Goal: Transaction & Acquisition: Purchase product/service

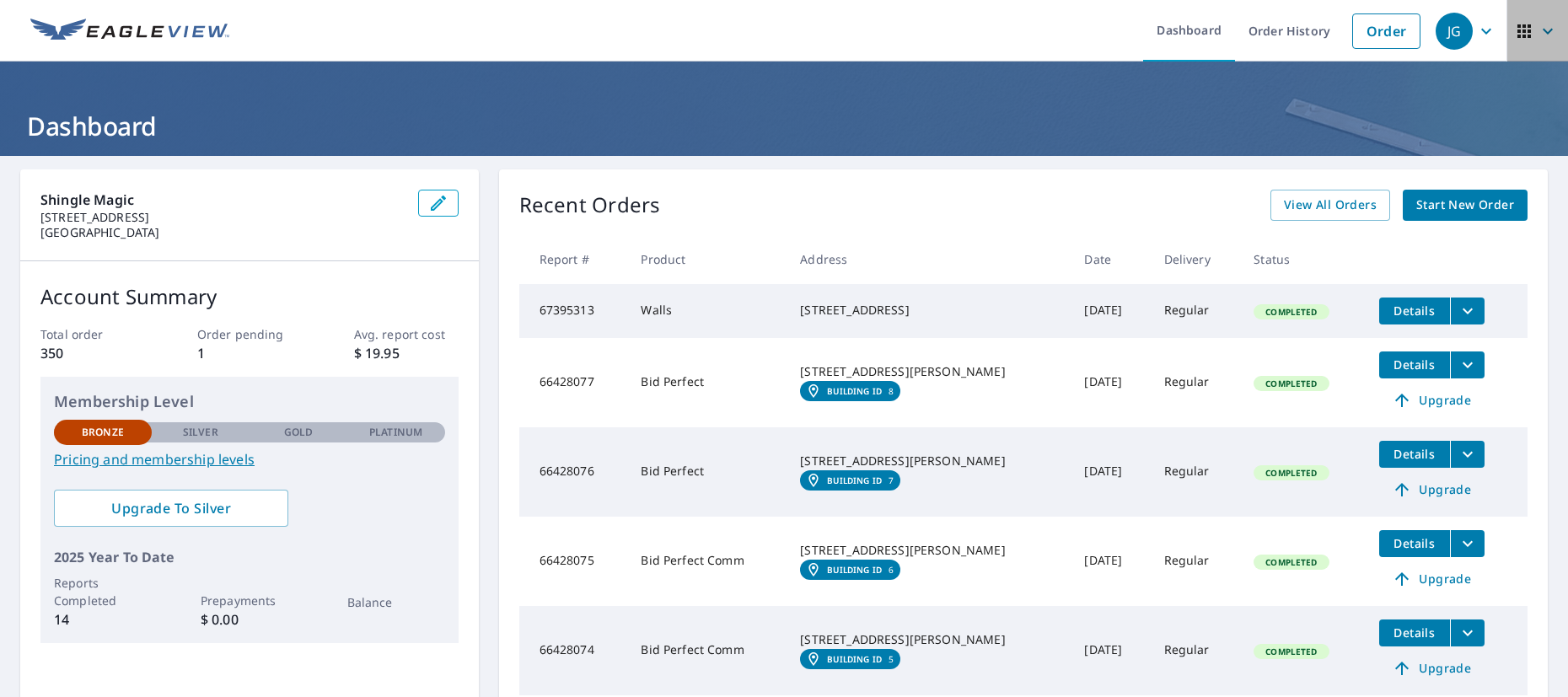
click at [1523, 24] on span "button" at bounding box center [1537, 31] width 47 height 41
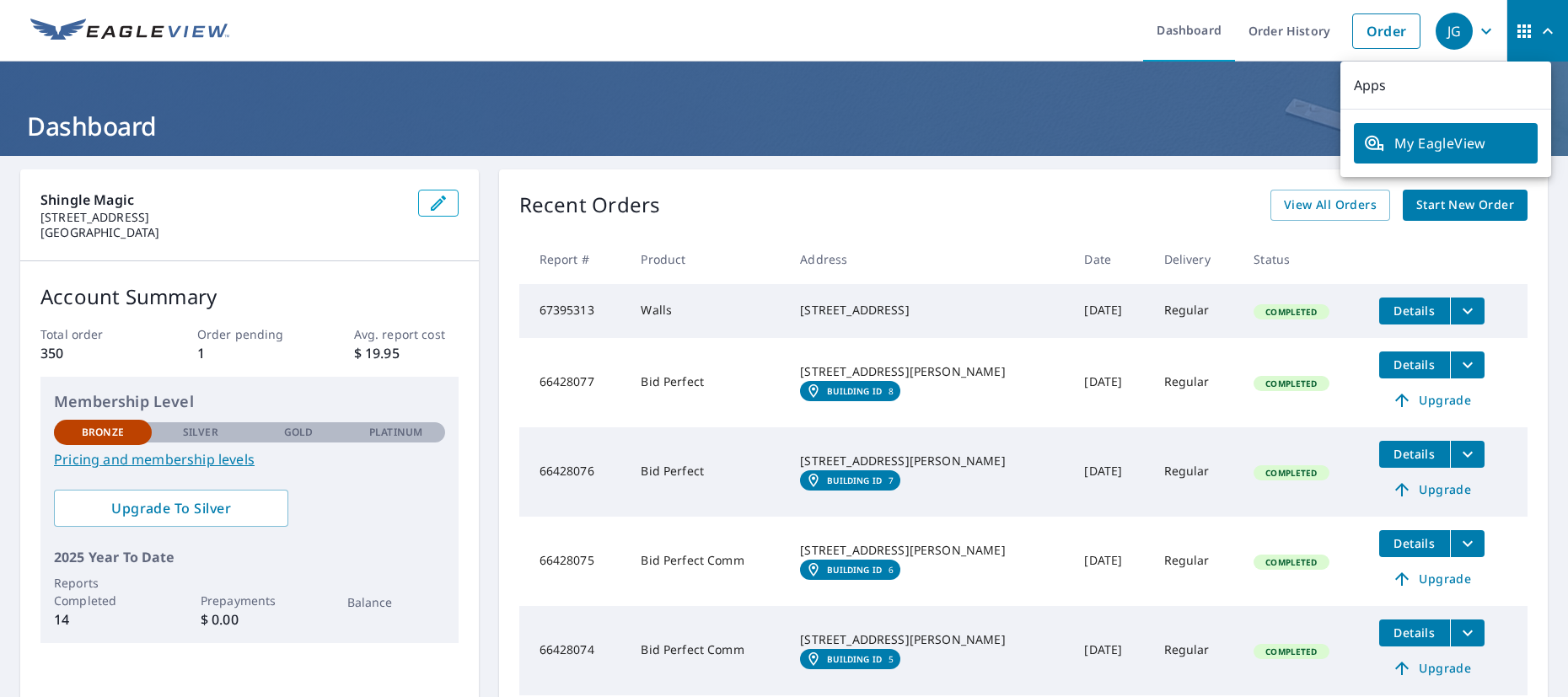
click at [1462, 29] on span "JG" at bounding box center [1467, 31] width 64 height 41
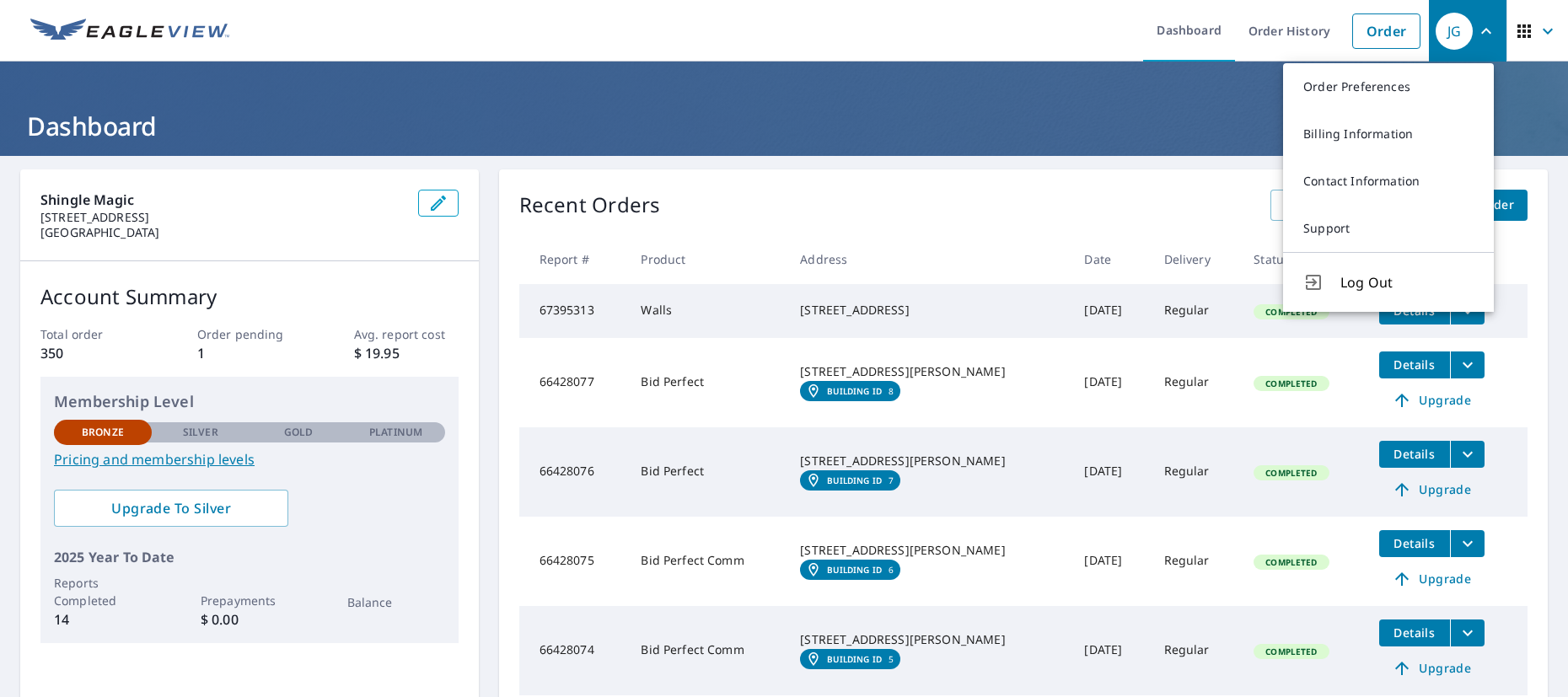
drag, startPoint x: 973, startPoint y: 32, endPoint x: 1016, endPoint y: 31, distance: 43.0
click at [974, 32] on ul "Dashboard Order History Order" at bounding box center [833, 31] width 1189 height 61
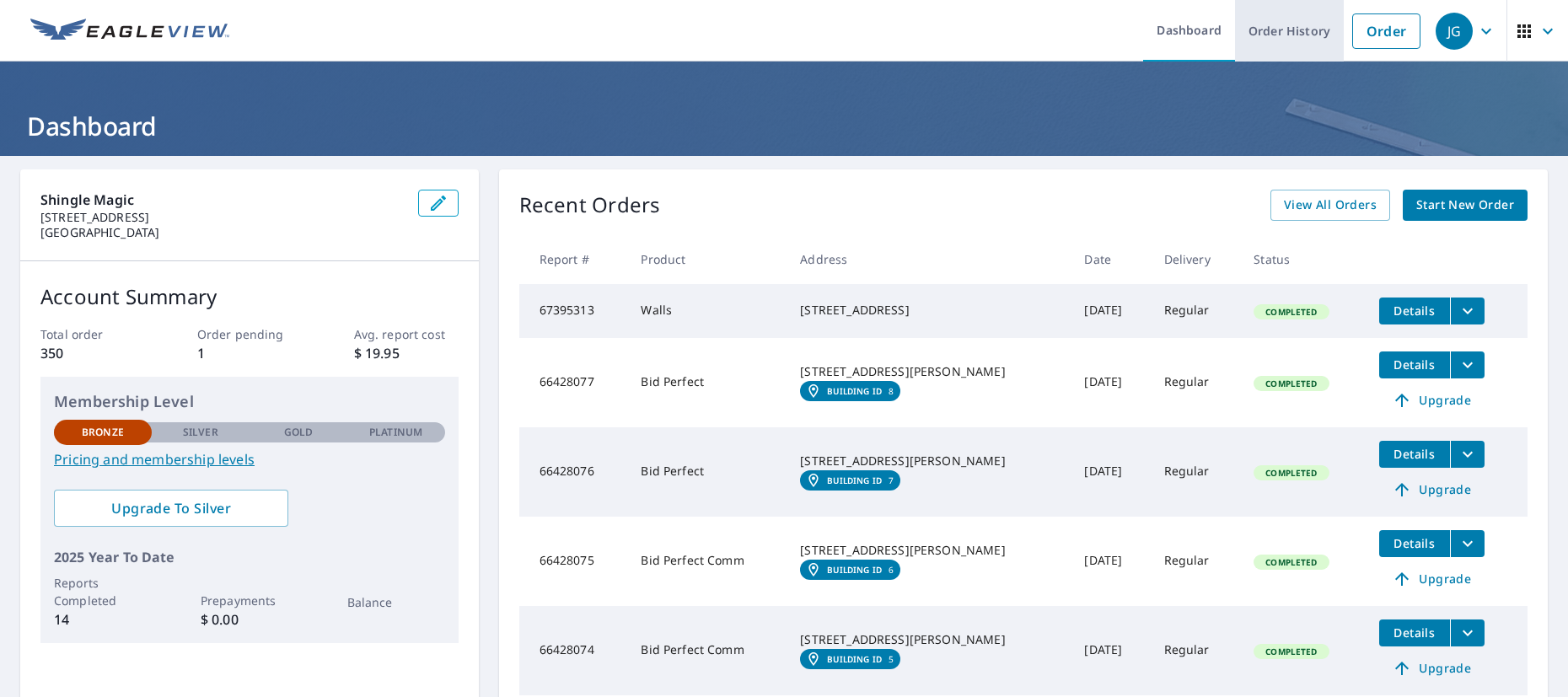
click at [1264, 27] on link "Order History" at bounding box center [1289, 31] width 108 height 61
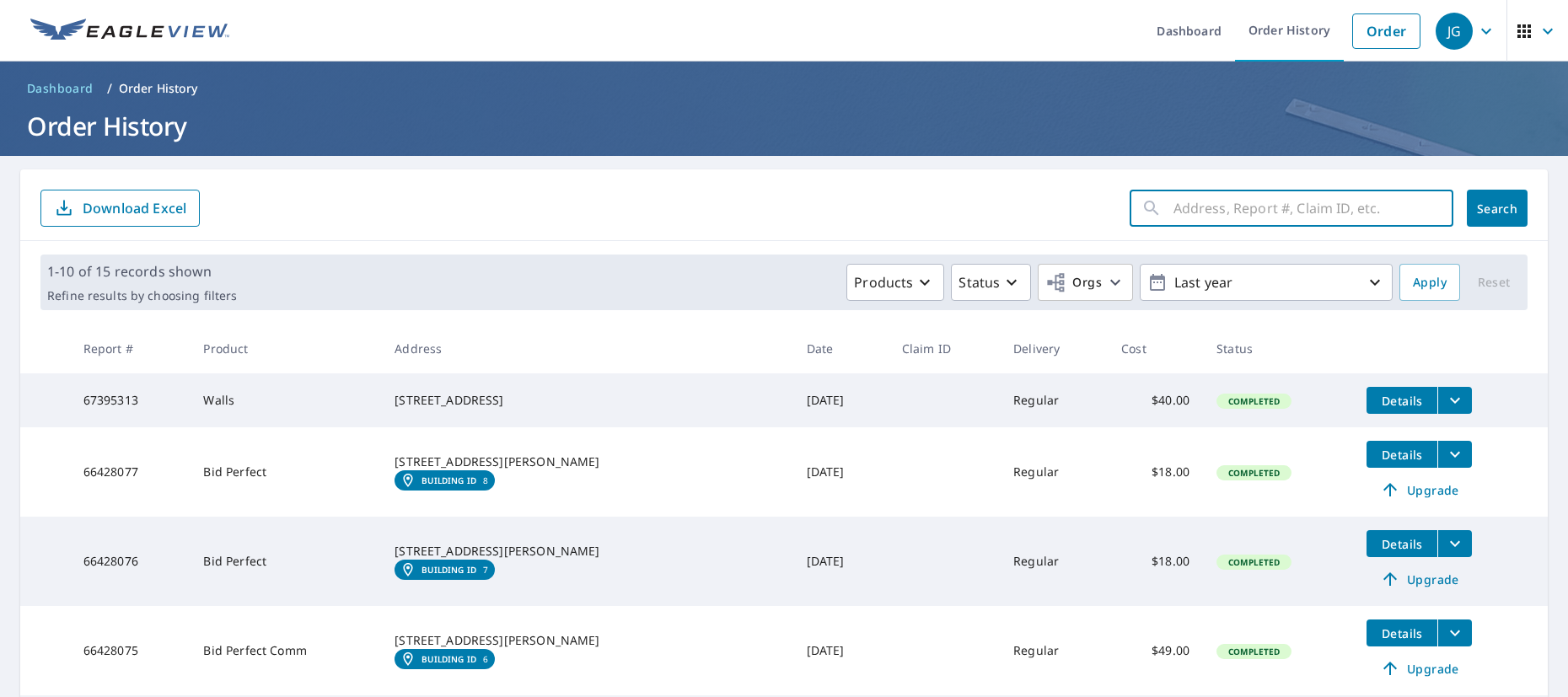
click at [1202, 207] on input "text" at bounding box center [1313, 208] width 280 height 47
type input "5000"
click at [1488, 209] on span "Search" at bounding box center [1497, 209] width 33 height 16
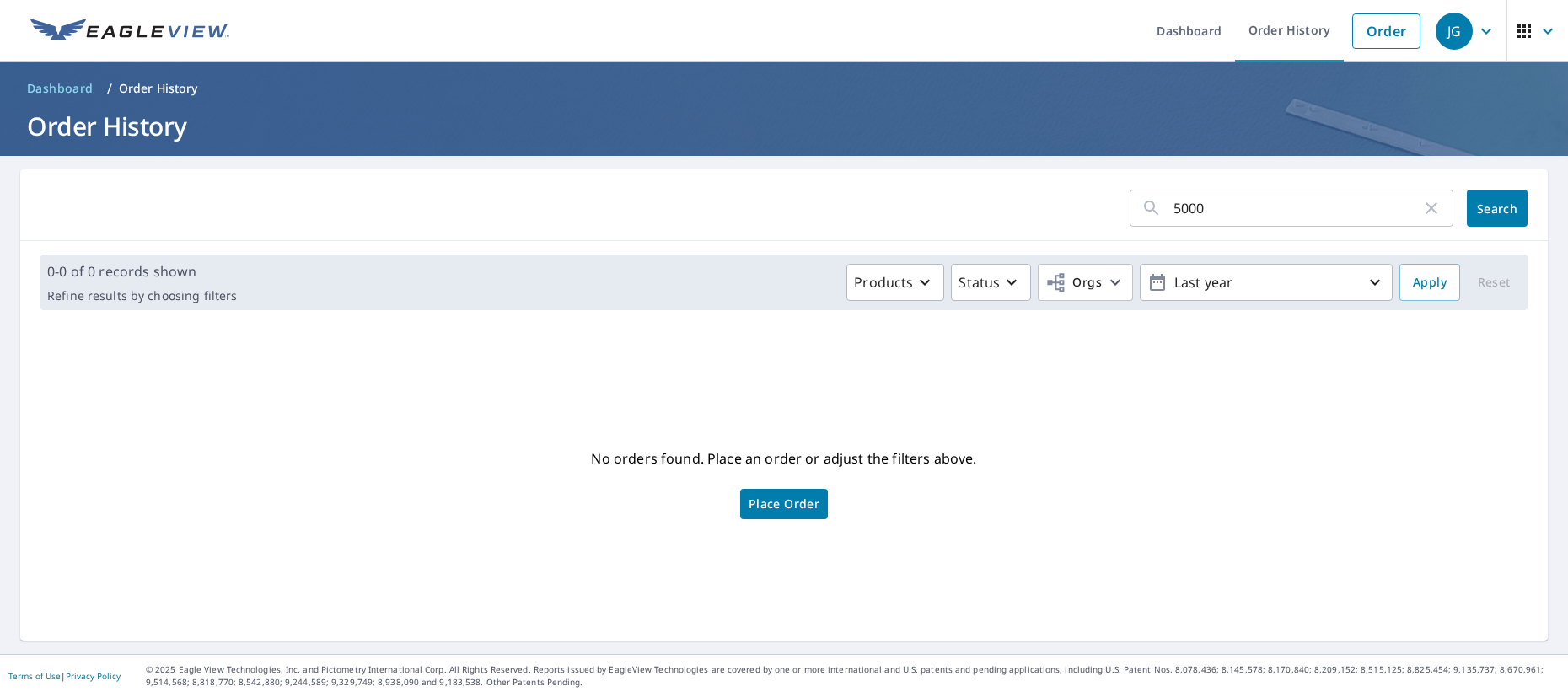
click at [794, 504] on span "Place Order" at bounding box center [784, 504] width 70 height 8
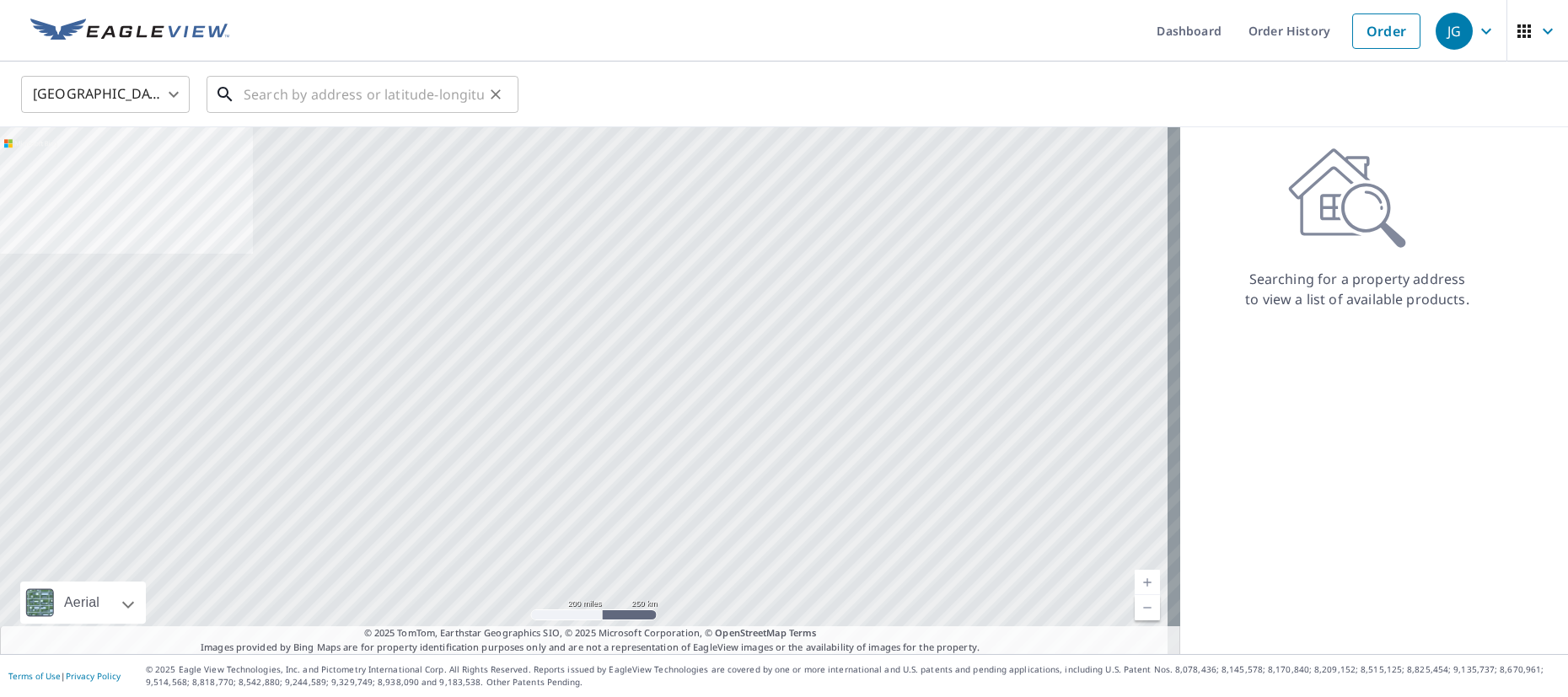
click at [324, 92] on input "text" at bounding box center [364, 94] width 240 height 47
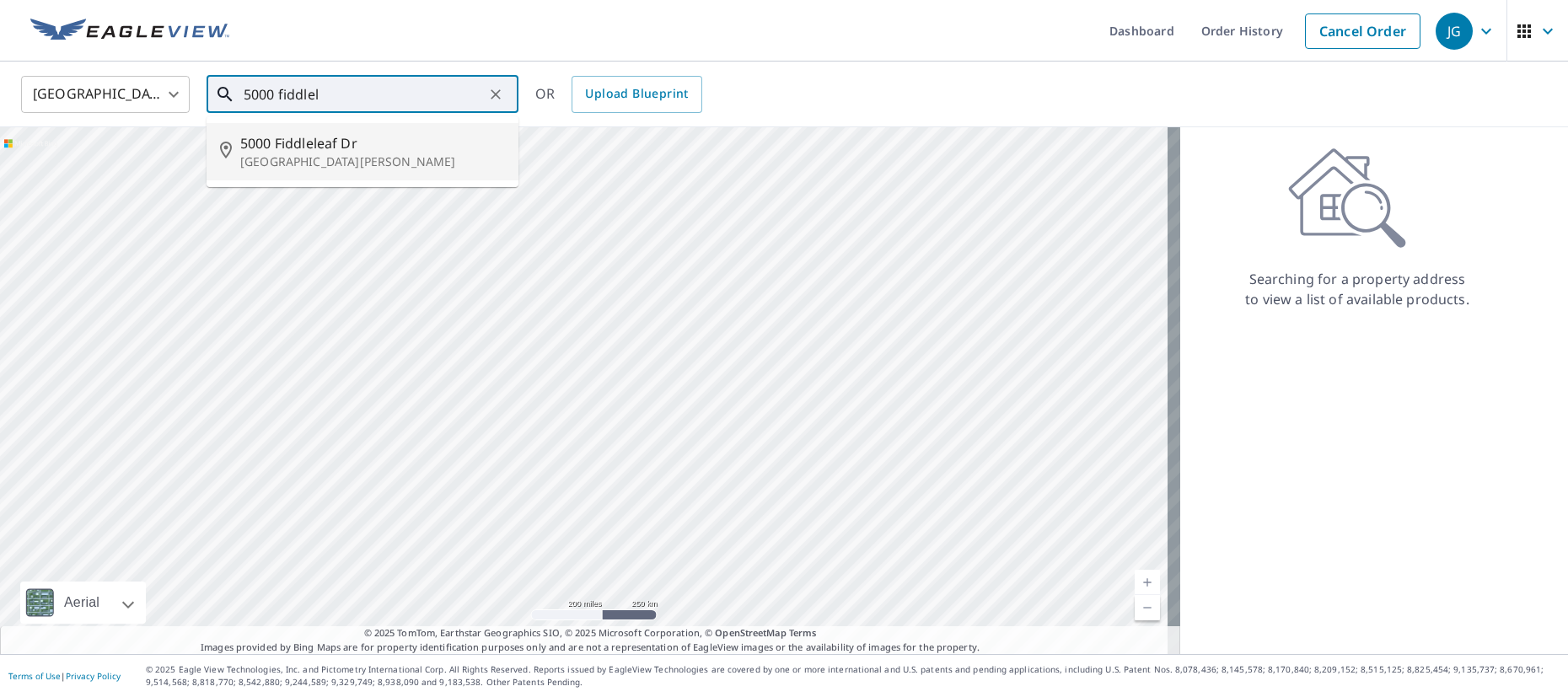
click at [340, 146] on span "5000 Fiddleleaf Dr" at bounding box center [372, 144] width 264 height 20
type input "[STREET_ADDRESS][PERSON_NAME]"
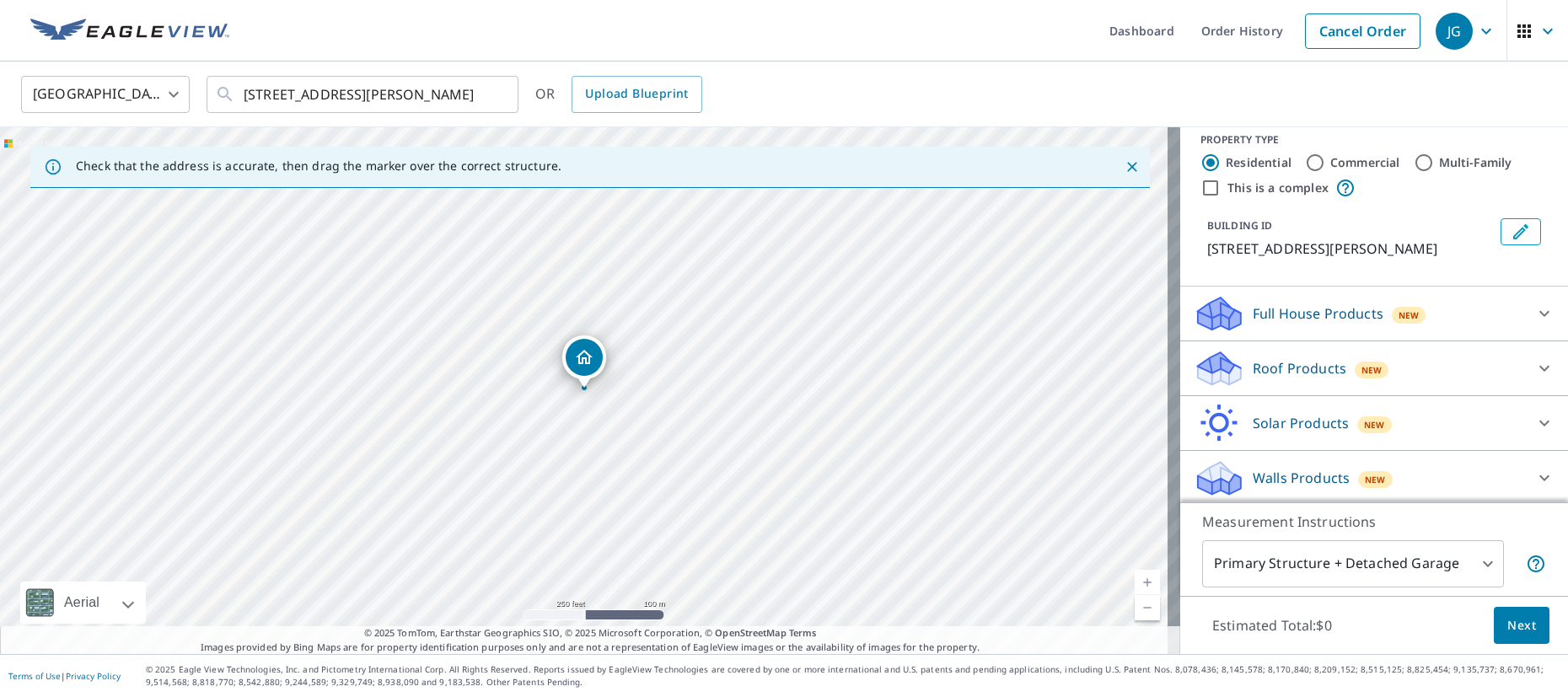
scroll to position [19, 0]
click at [1285, 483] on p "Walls Products" at bounding box center [1300, 474] width 97 height 20
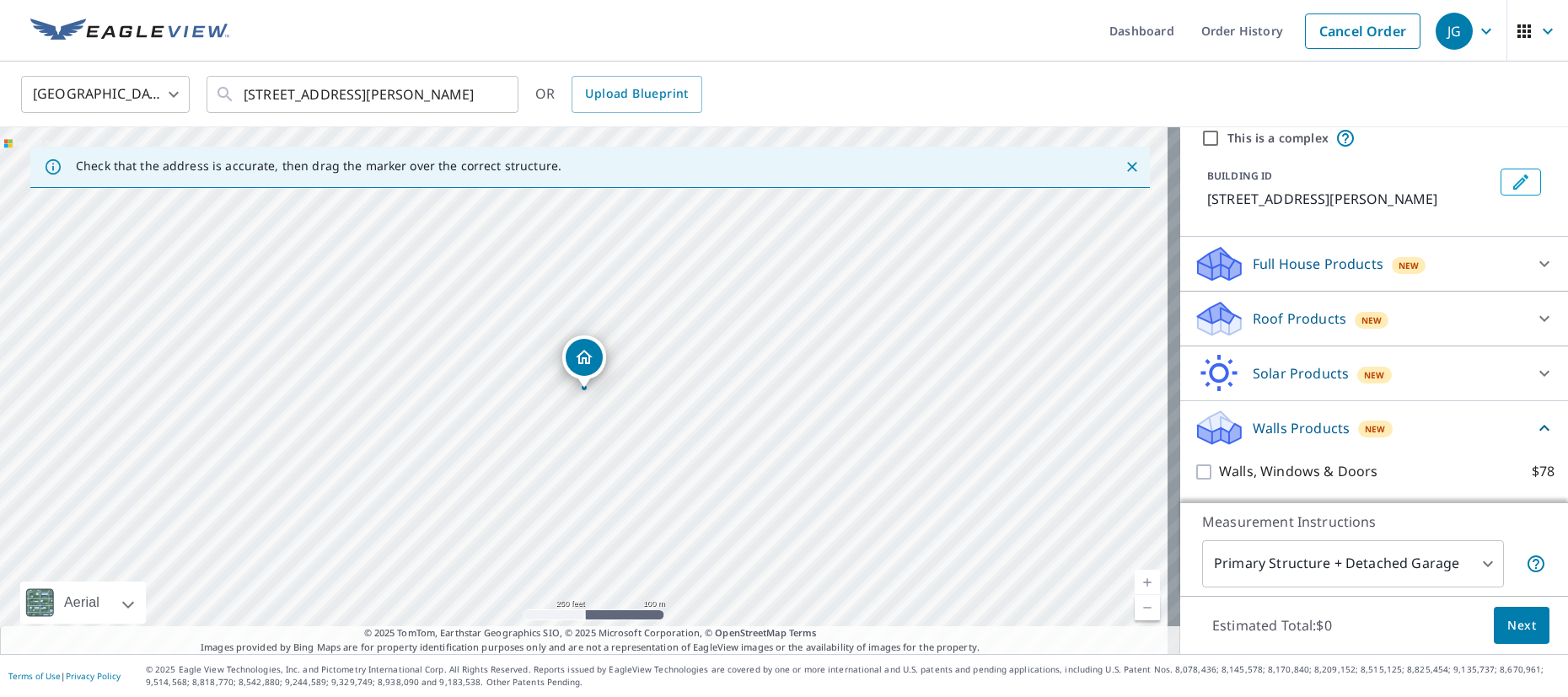
scroll to position [113, 0]
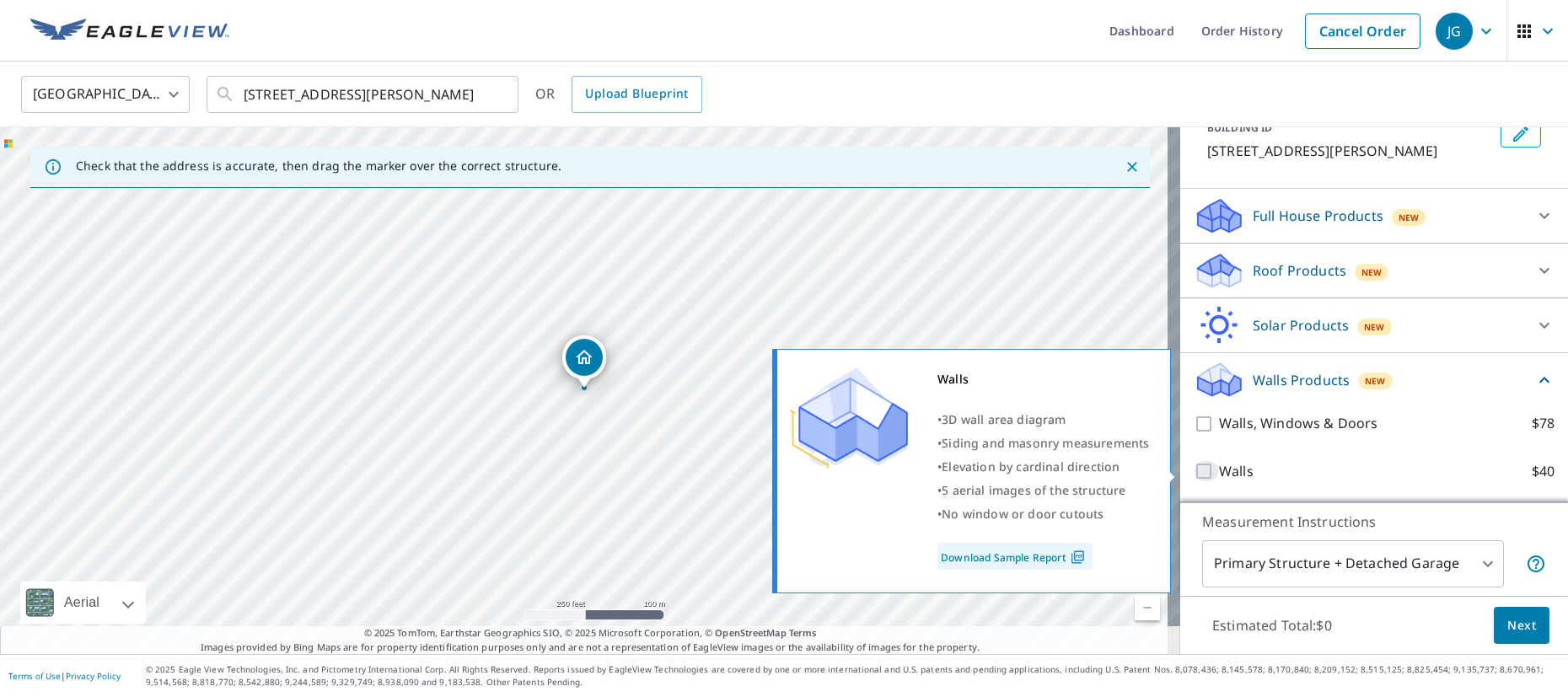
click at [1193, 467] on input "Walls $40" at bounding box center [1206, 471] width 25 height 20
checkbox input "true"
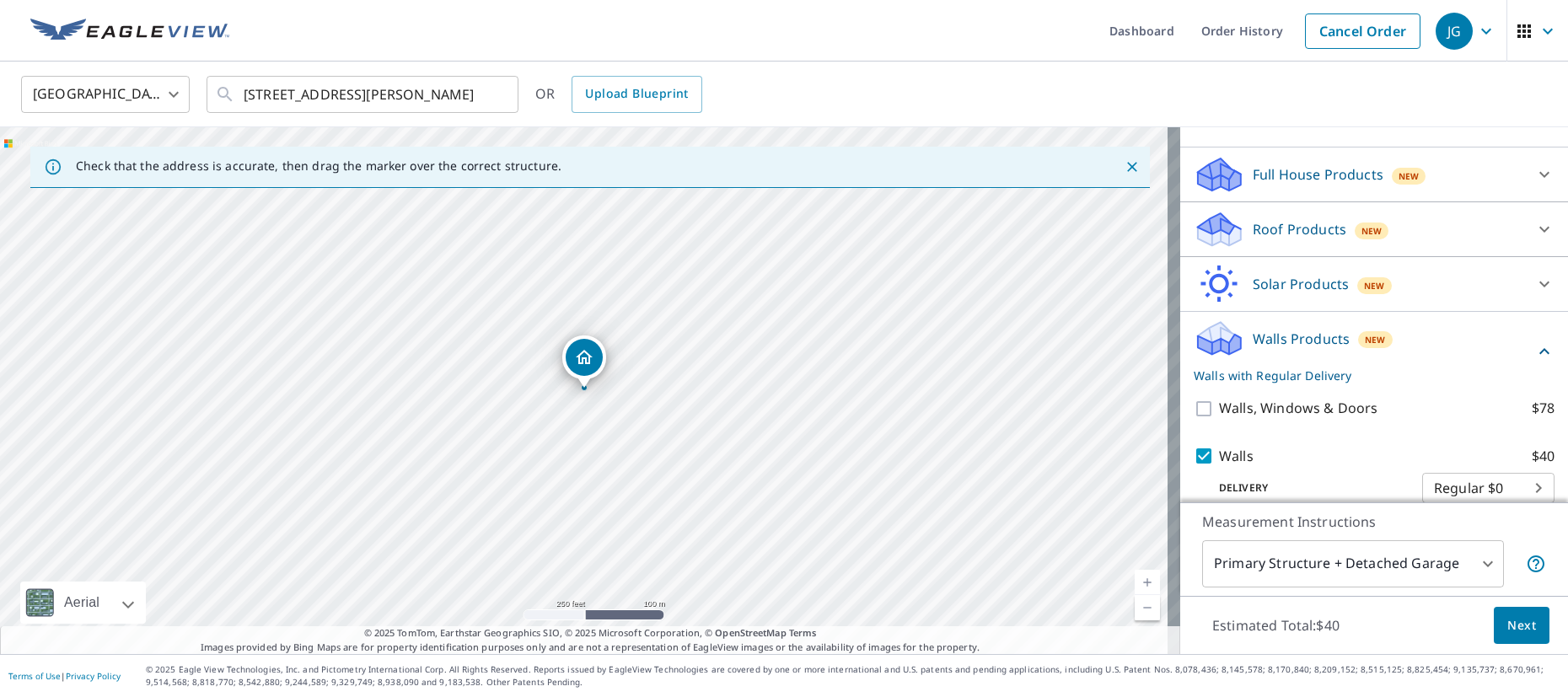
scroll to position [176, 0]
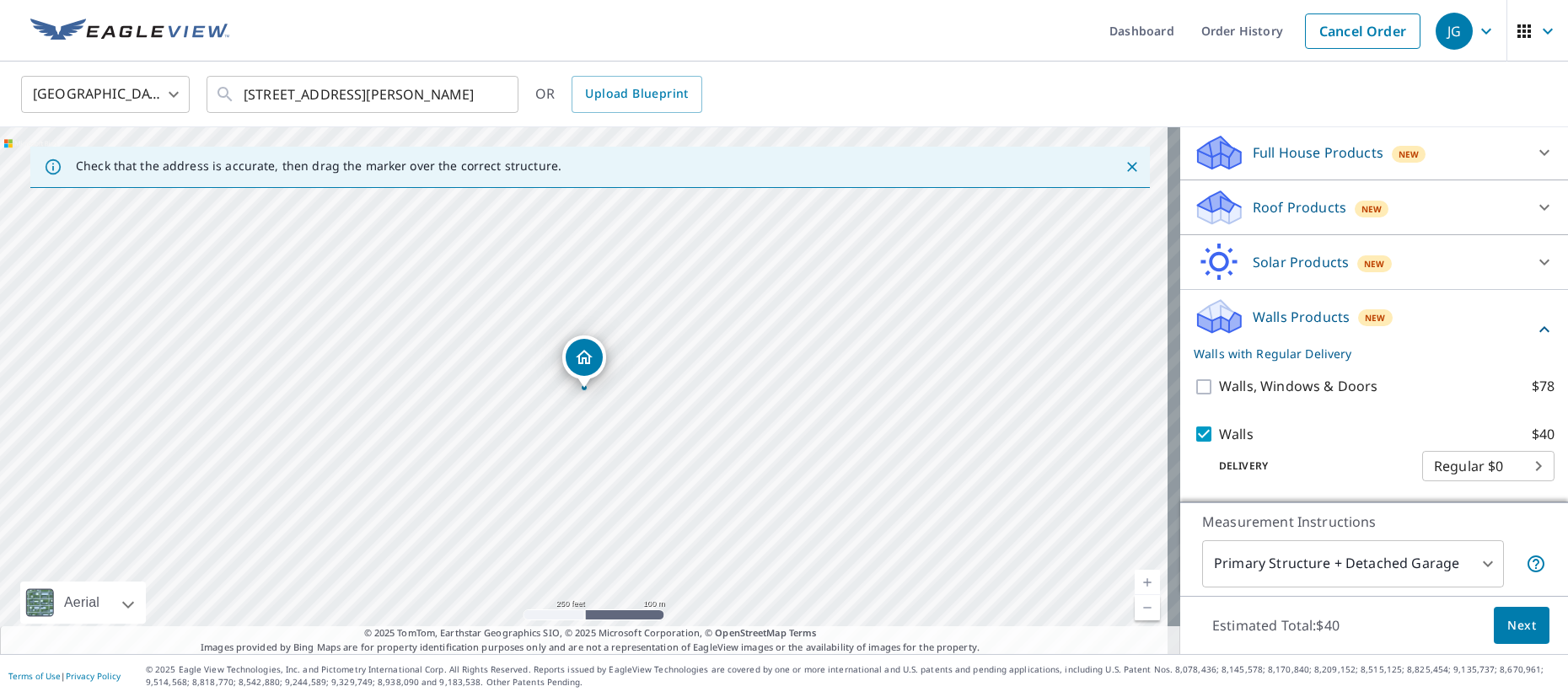
click at [1508, 632] on span "Next" at bounding box center [1521, 626] width 29 height 21
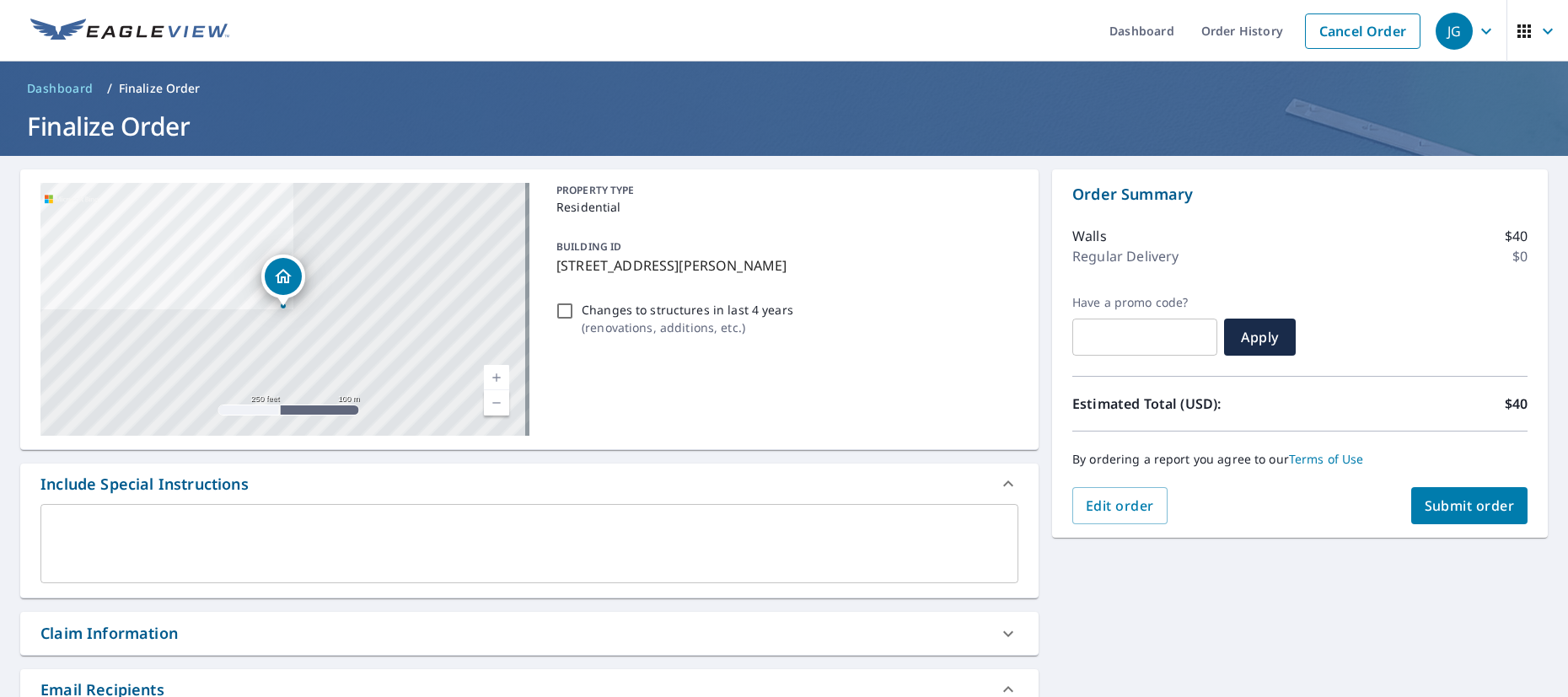
click at [1460, 503] on span "Submit order" at bounding box center [1470, 506] width 90 height 19
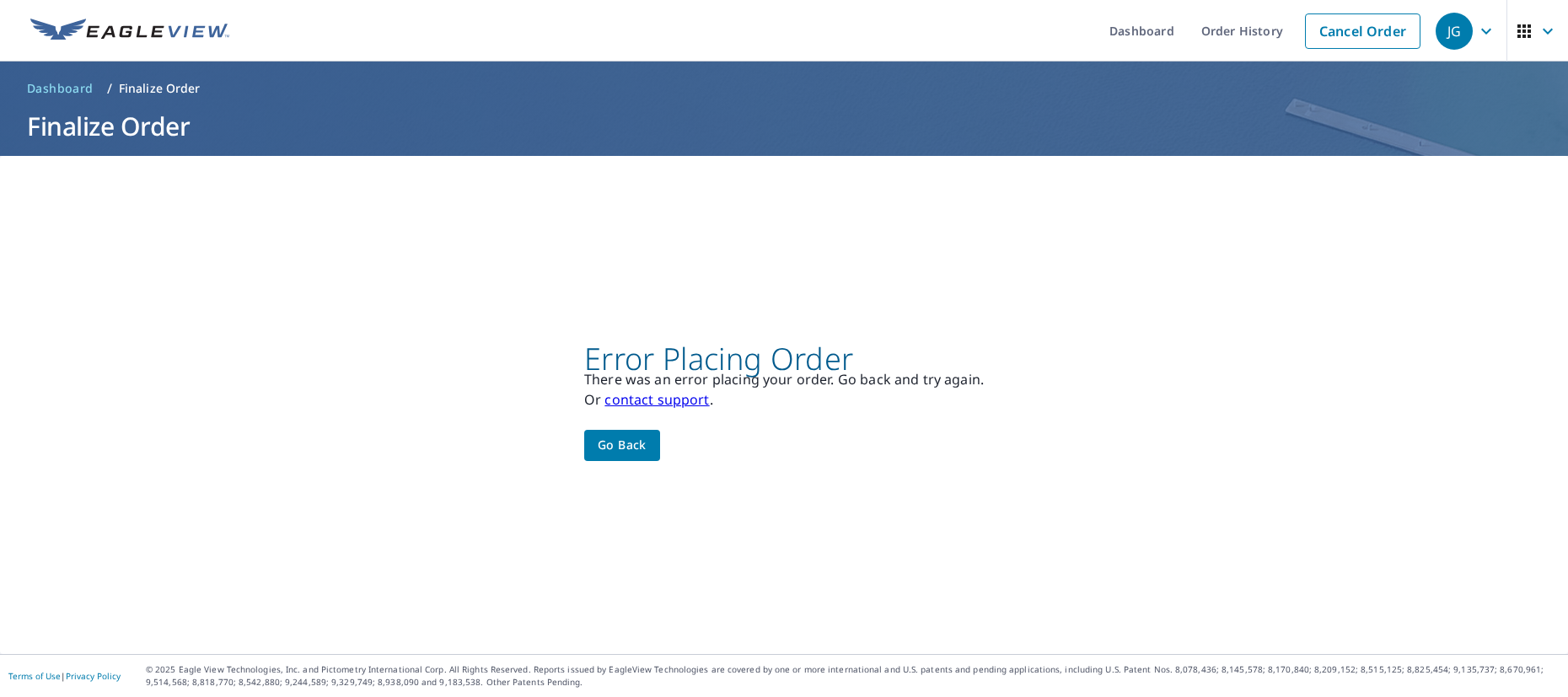
click at [620, 443] on span "Go back" at bounding box center [622, 445] width 49 height 21
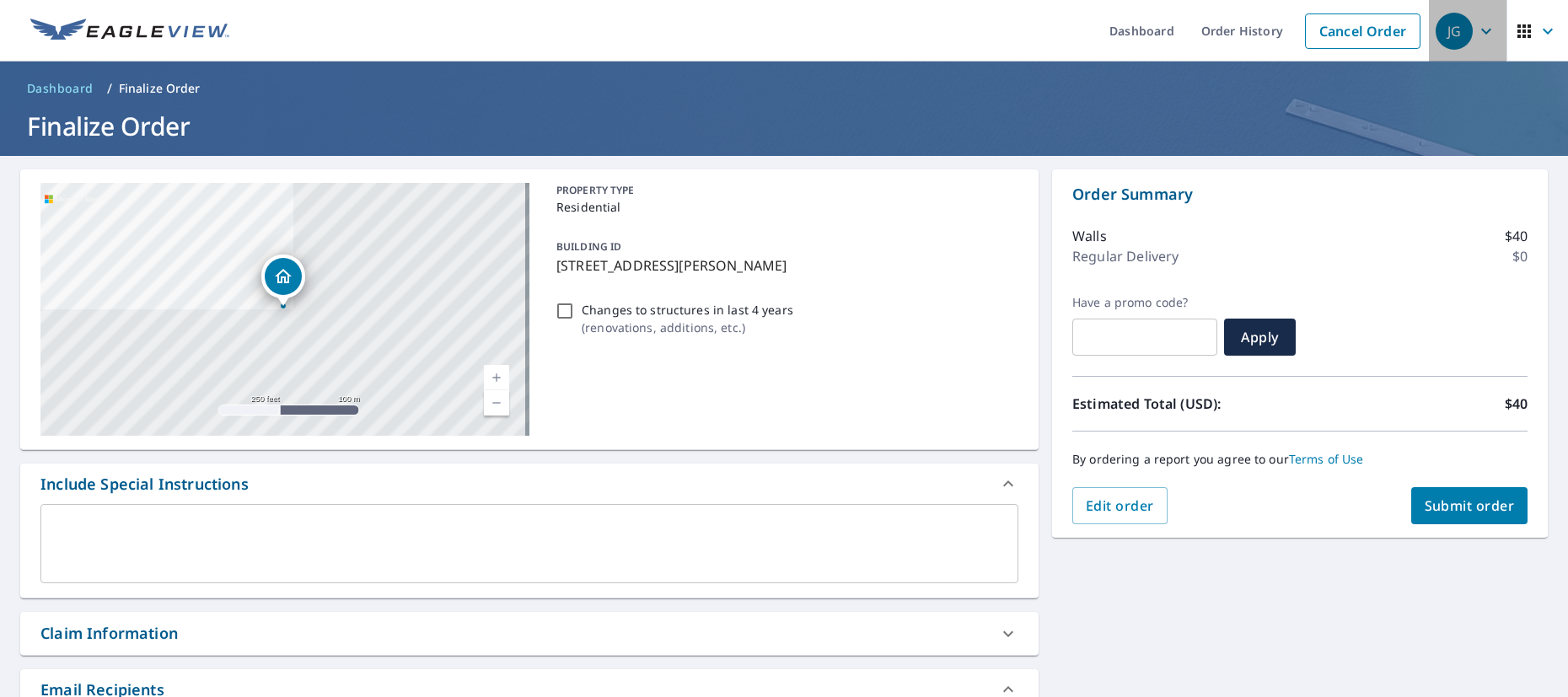
click at [1481, 31] on icon "button" at bounding box center [1486, 31] width 10 height 6
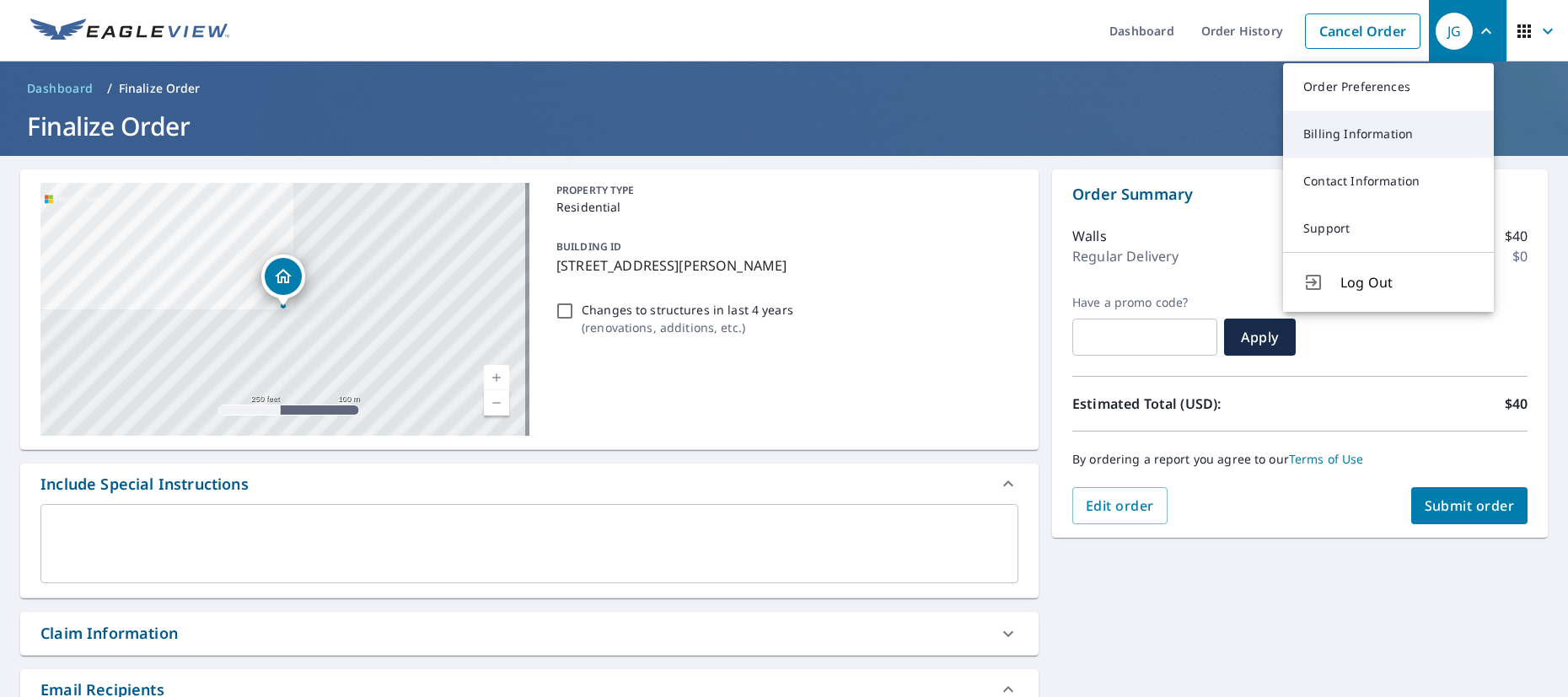
click at [1342, 124] on link "Billing Information" at bounding box center [1387, 134] width 210 height 47
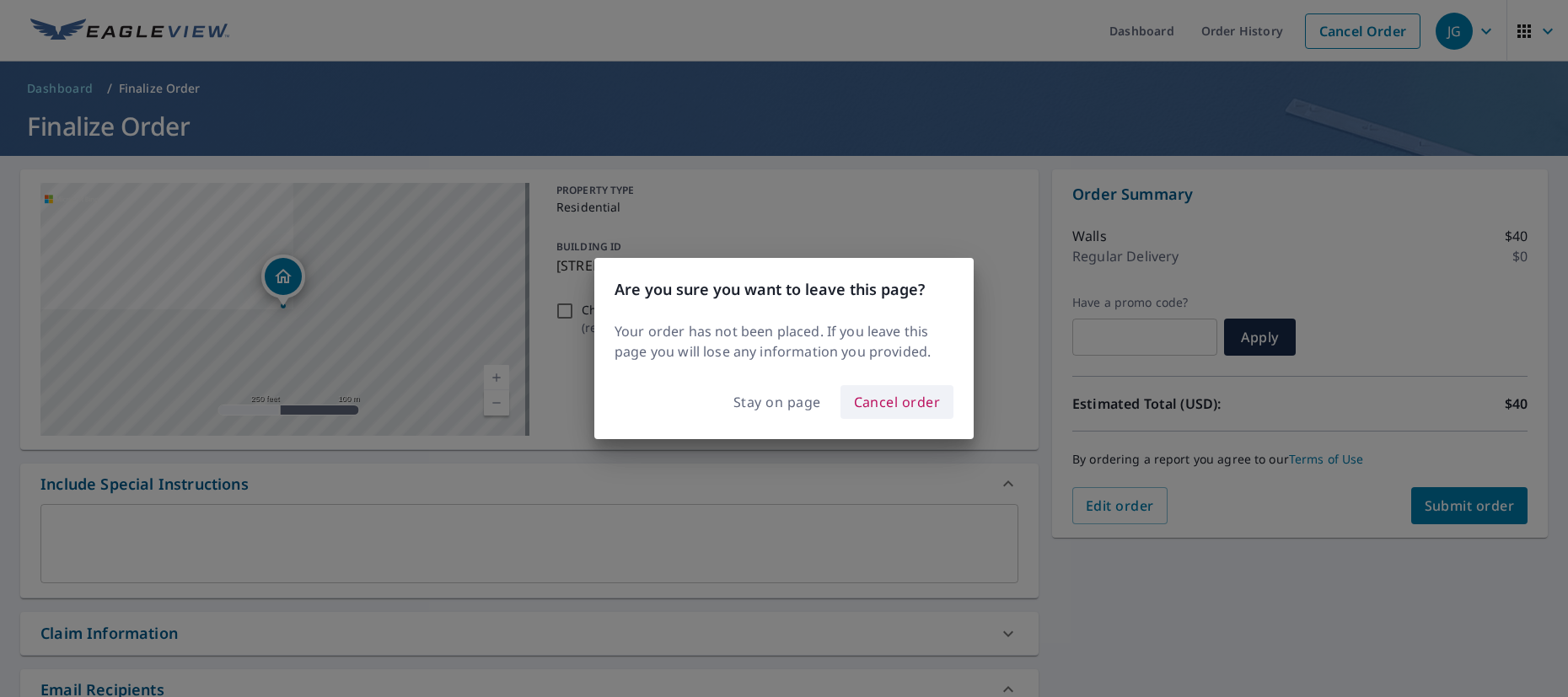
click at [884, 395] on span "Cancel order" at bounding box center [897, 402] width 87 height 23
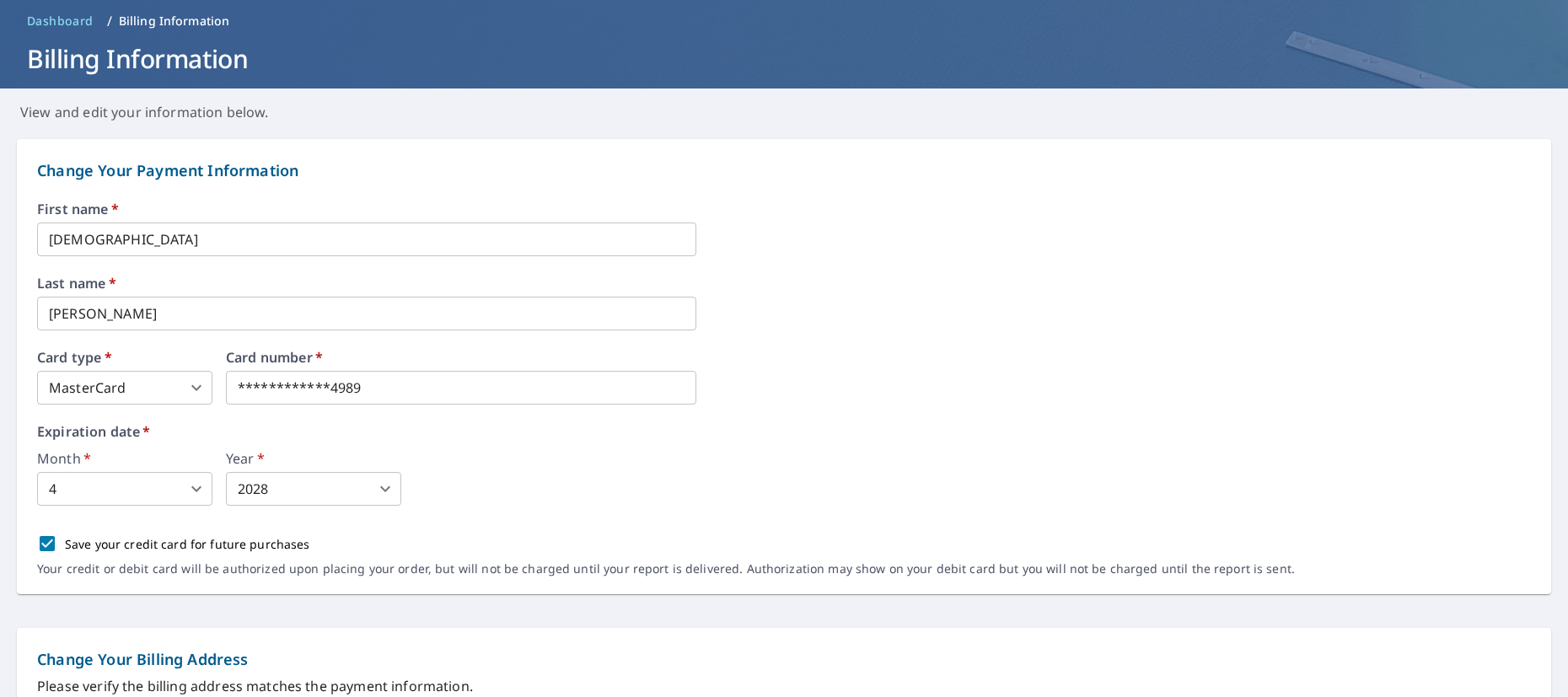
scroll to position [169, 0]
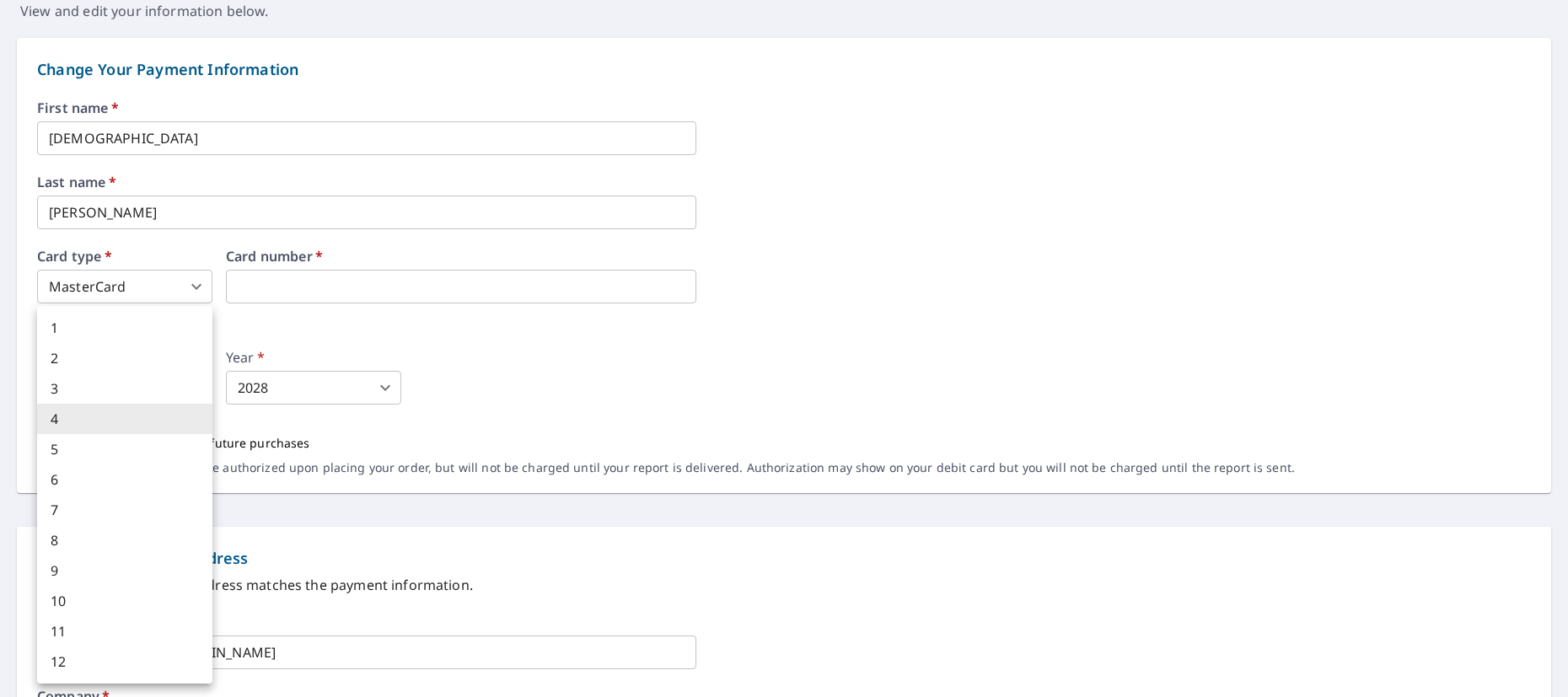
click at [186, 382] on body "JG JG Dashboard Order History Order JG Dashboard / Billing Information Billing …" at bounding box center [784, 348] width 1568 height 697
click at [93, 661] on li "12" at bounding box center [125, 662] width 175 height 31
type input "12"
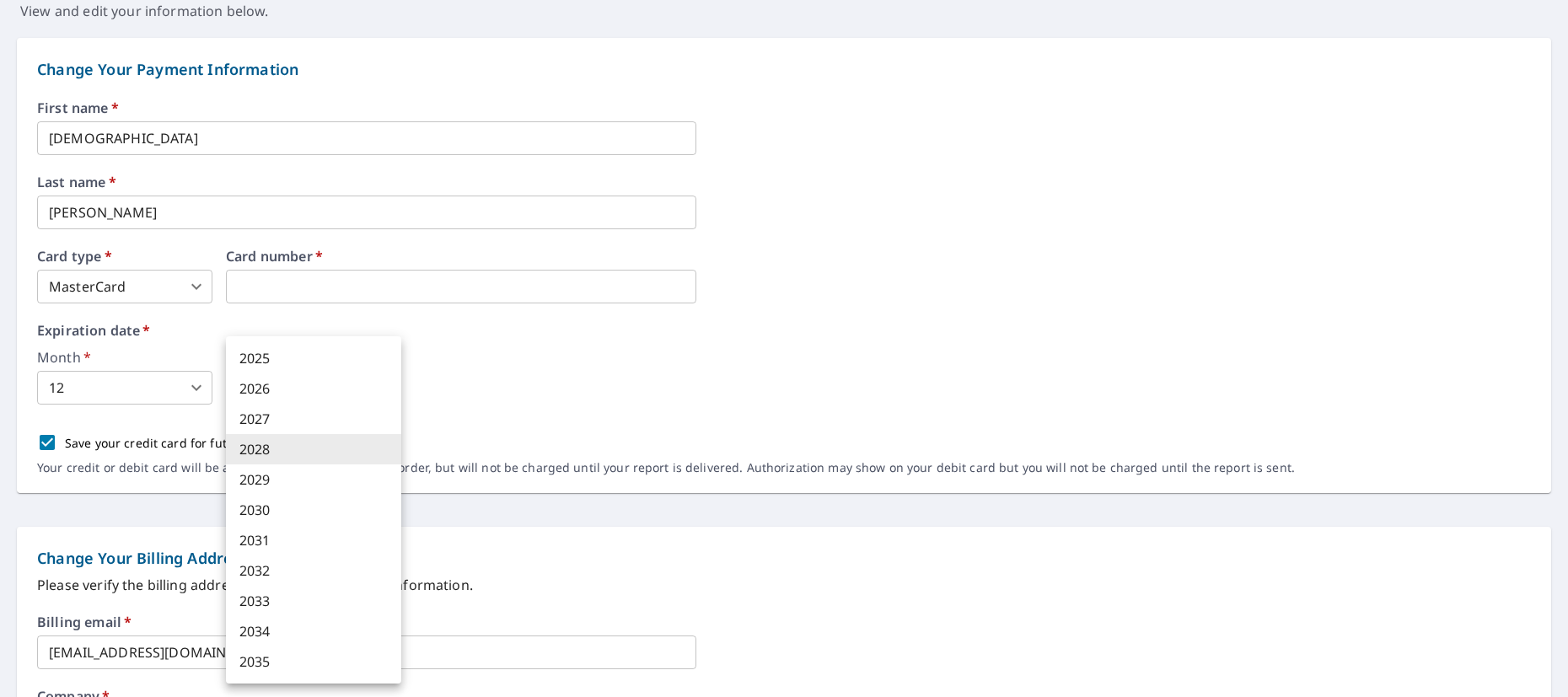
click at [284, 391] on body "JG JG Dashboard Order History Order JG Dashboard / Billing Information Billing …" at bounding box center [784, 348] width 1568 height 697
click at [287, 414] on li "2027" at bounding box center [313, 419] width 175 height 31
type input "2027"
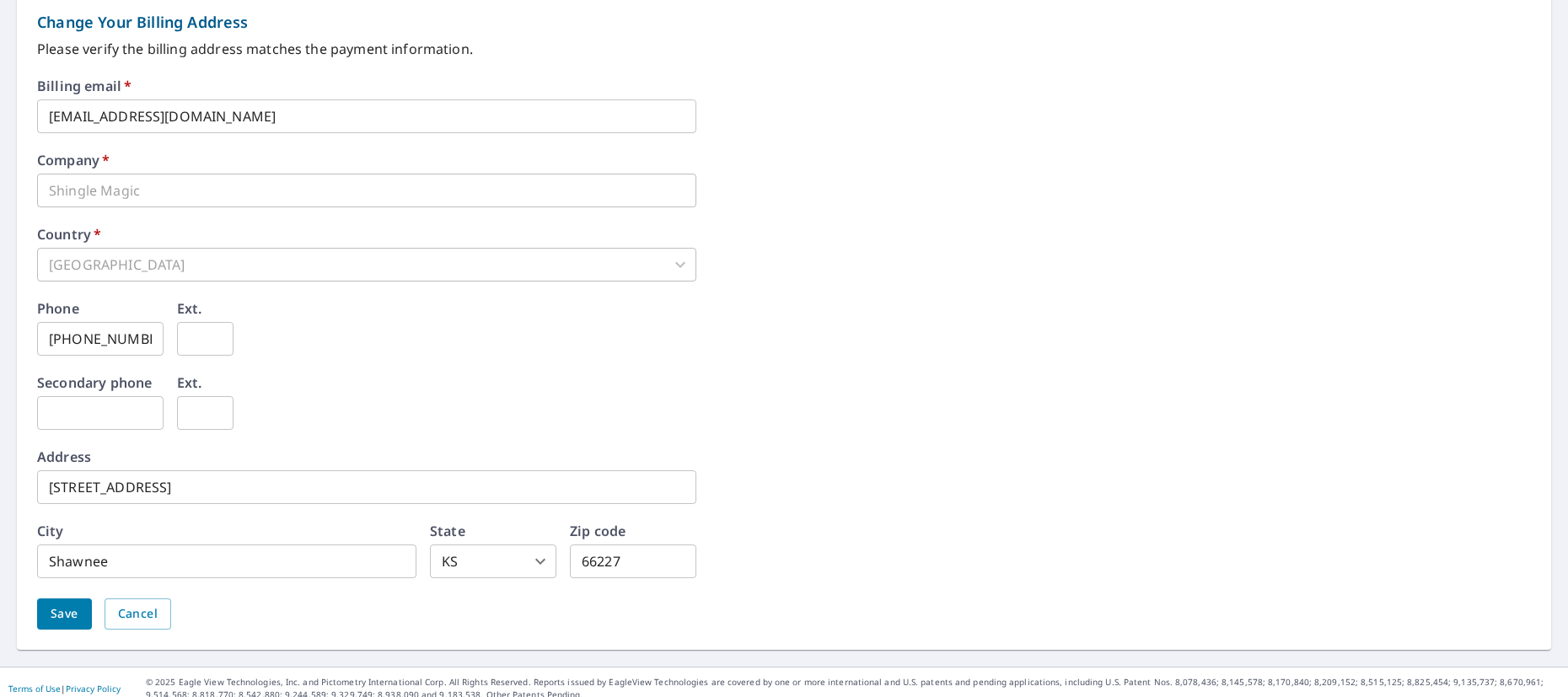
scroll to position [718, 0]
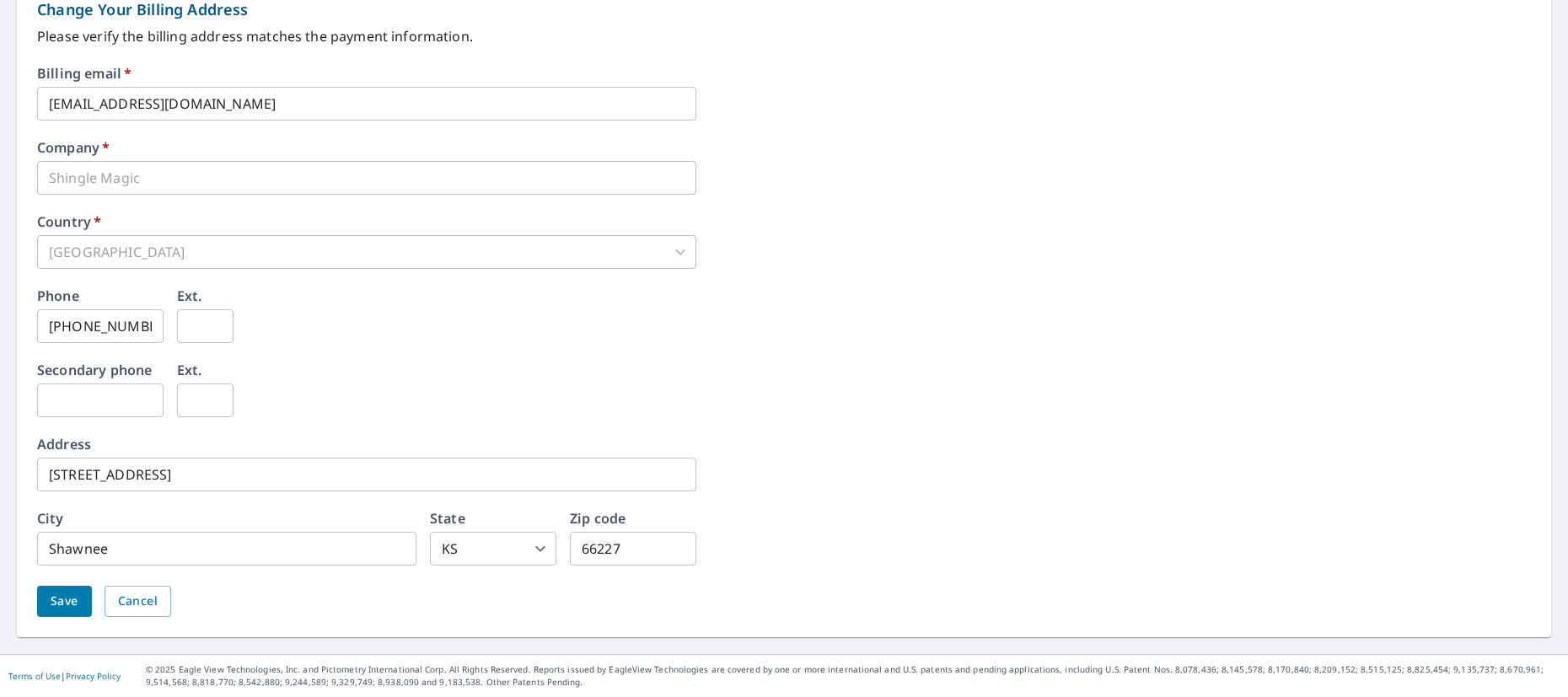
click at [72, 600] on span "Save" at bounding box center [64, 601] width 28 height 21
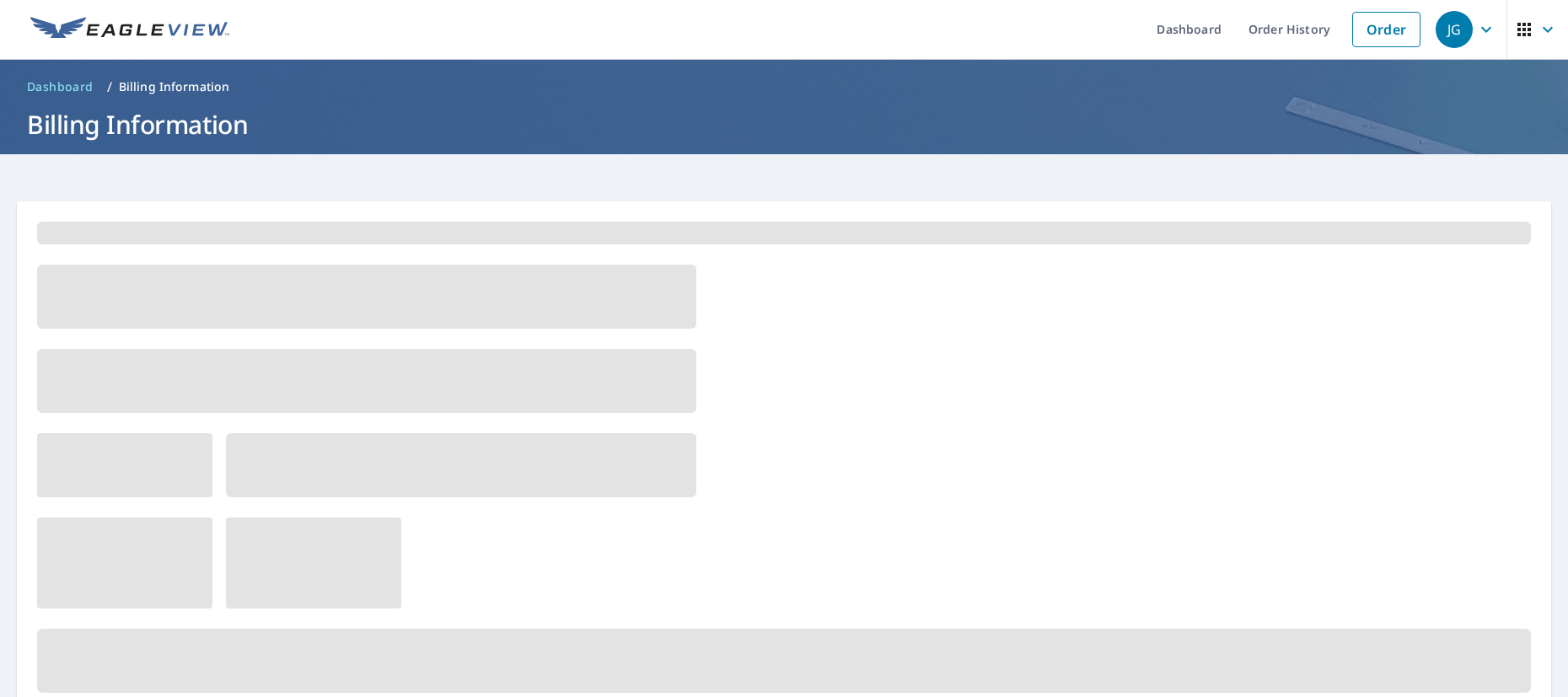
scroll to position [0, 0]
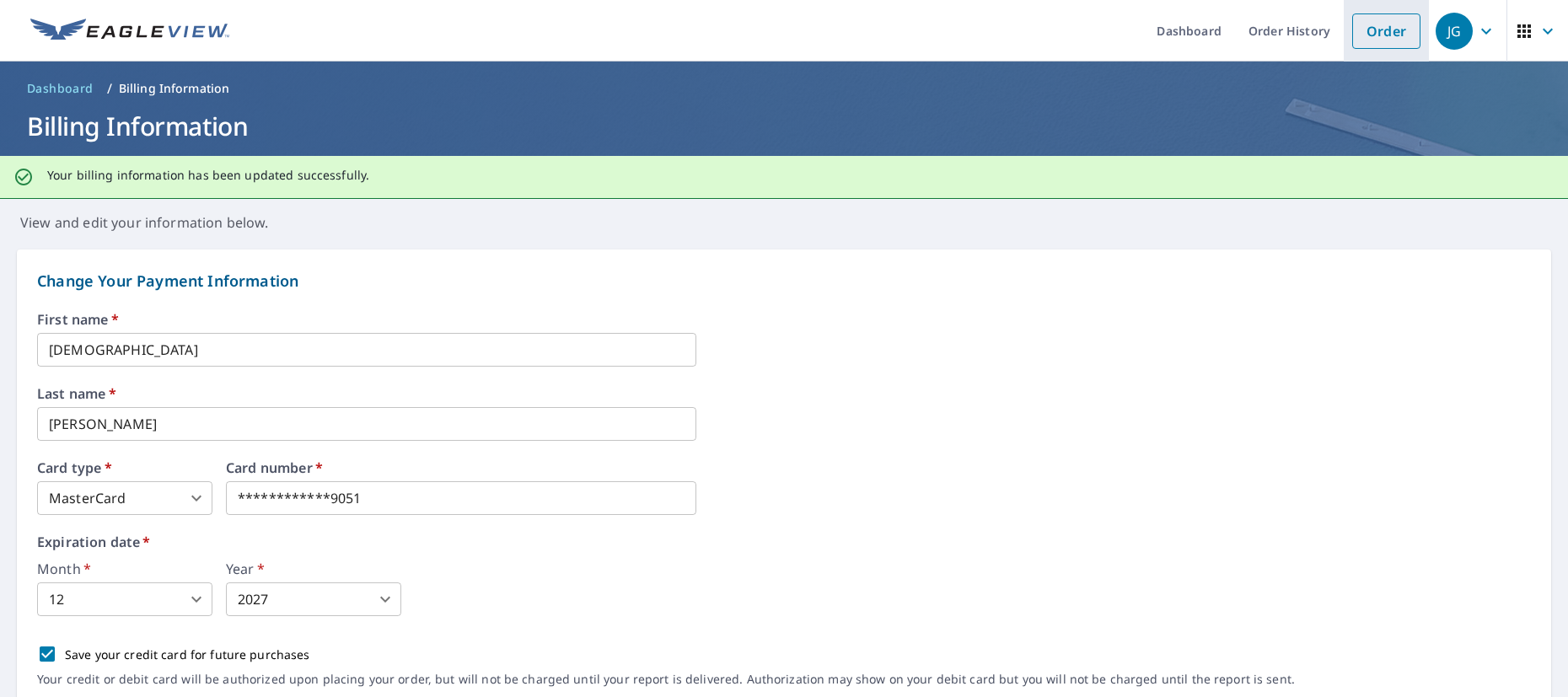
click at [1375, 32] on link "Order" at bounding box center [1387, 31] width 69 height 35
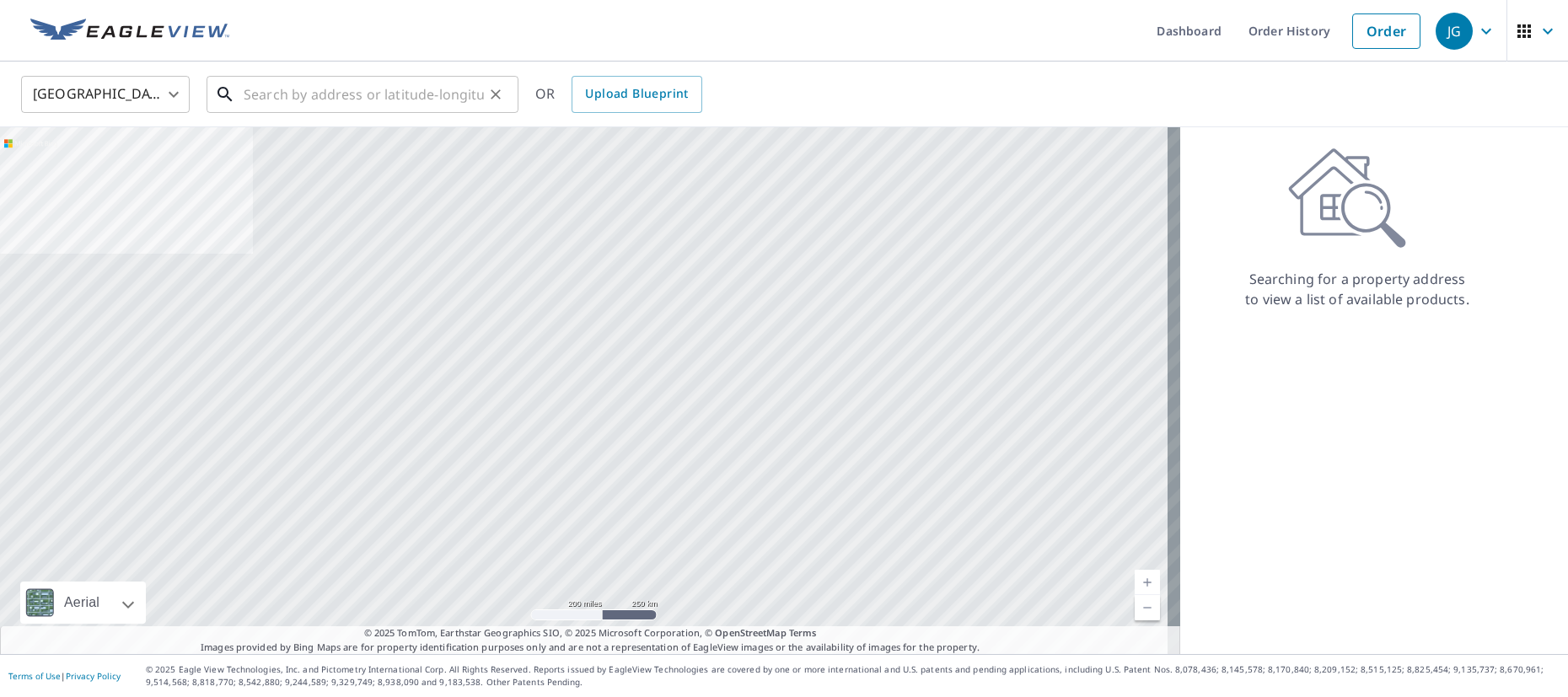
click at [394, 89] on input "text" at bounding box center [364, 94] width 240 height 47
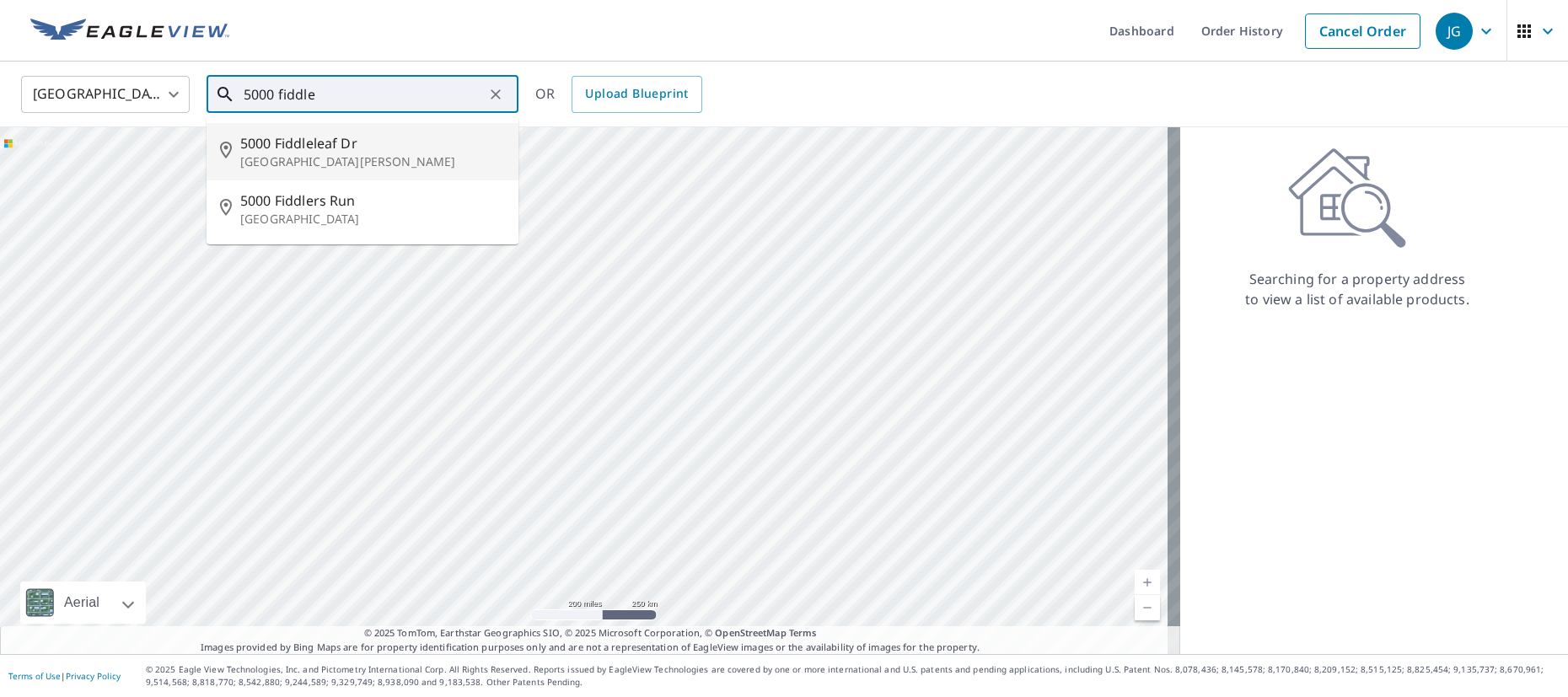
click at [383, 158] on p "[GEOGRAPHIC_DATA][PERSON_NAME]" at bounding box center [372, 162] width 264 height 17
type input "[STREET_ADDRESS][PERSON_NAME]"
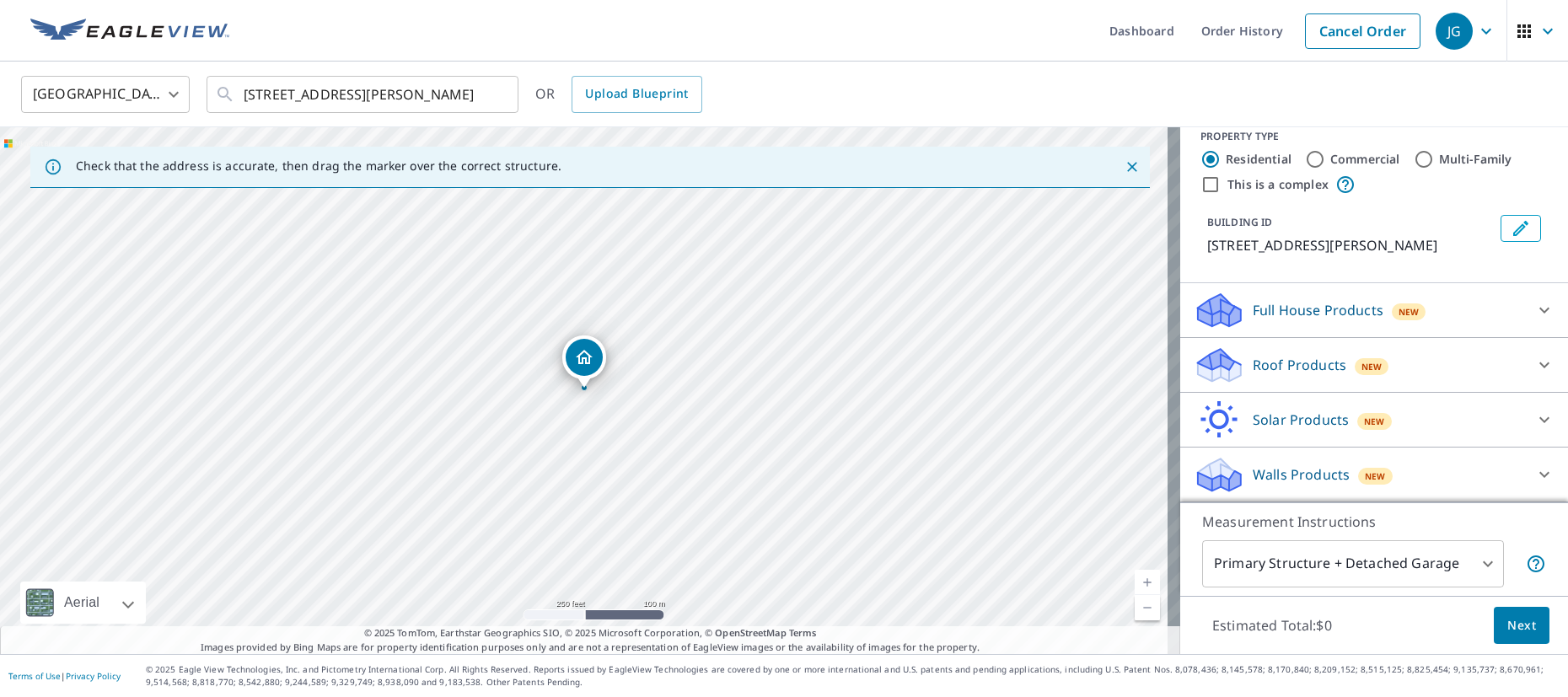
click at [1338, 474] on div "Walls Products New" at bounding box center [1359, 475] width 330 height 40
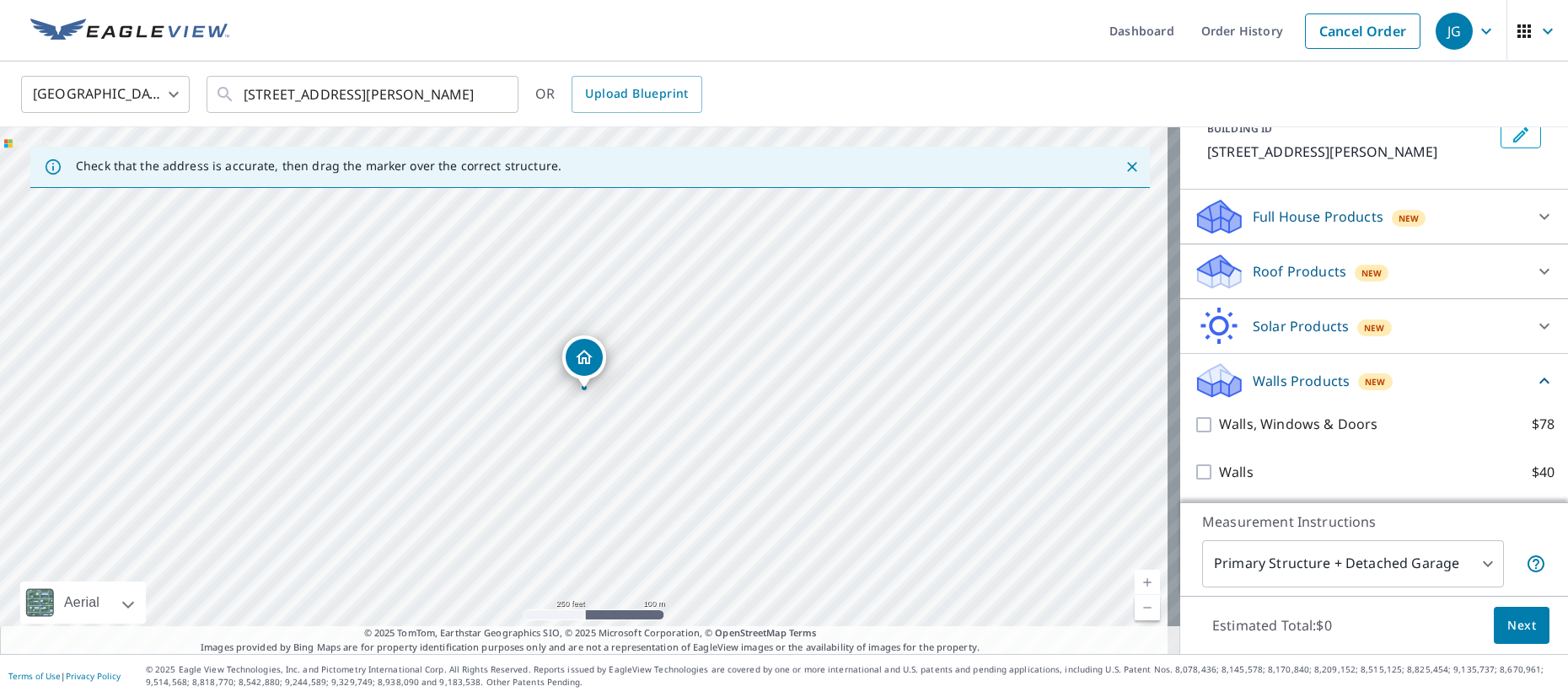
scroll to position [113, 0]
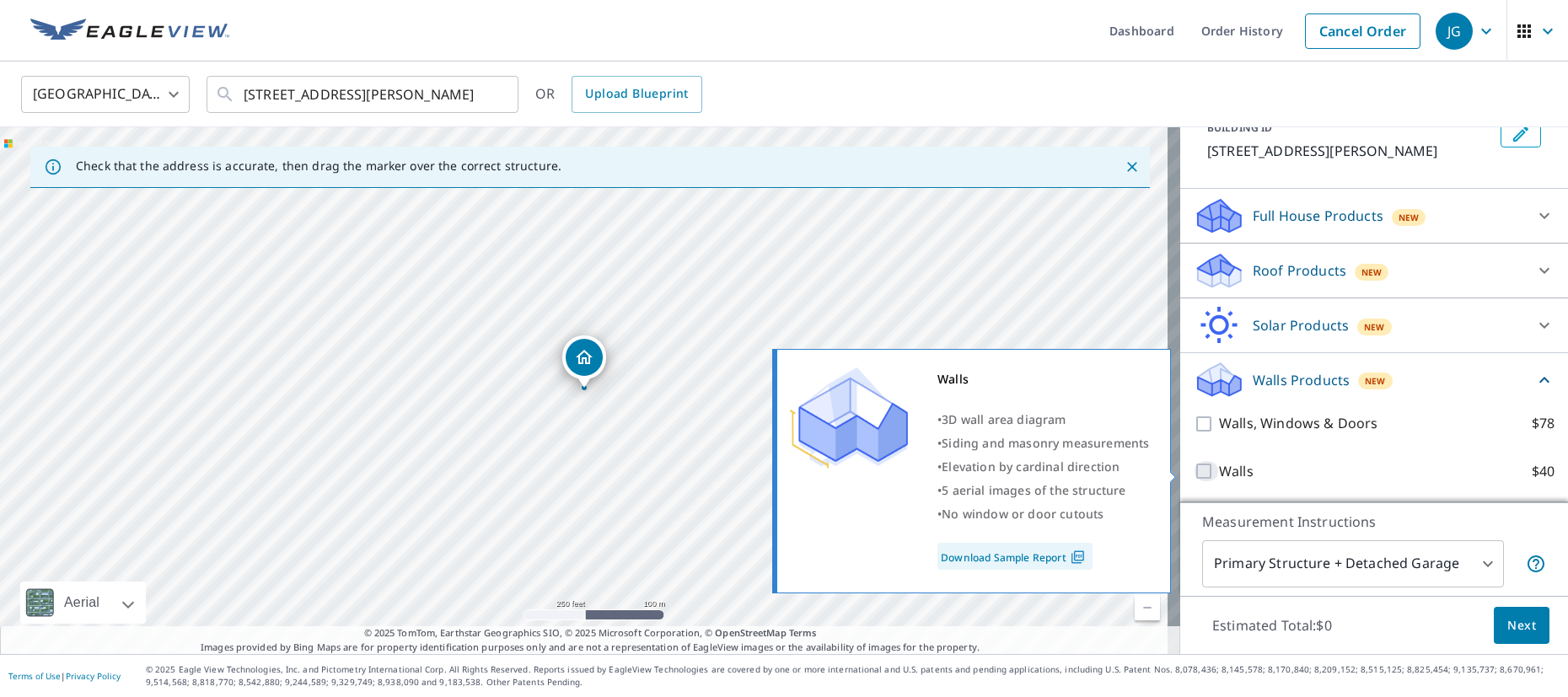
click at [1193, 469] on input "Walls $40" at bounding box center [1206, 471] width 25 height 20
checkbox input "true"
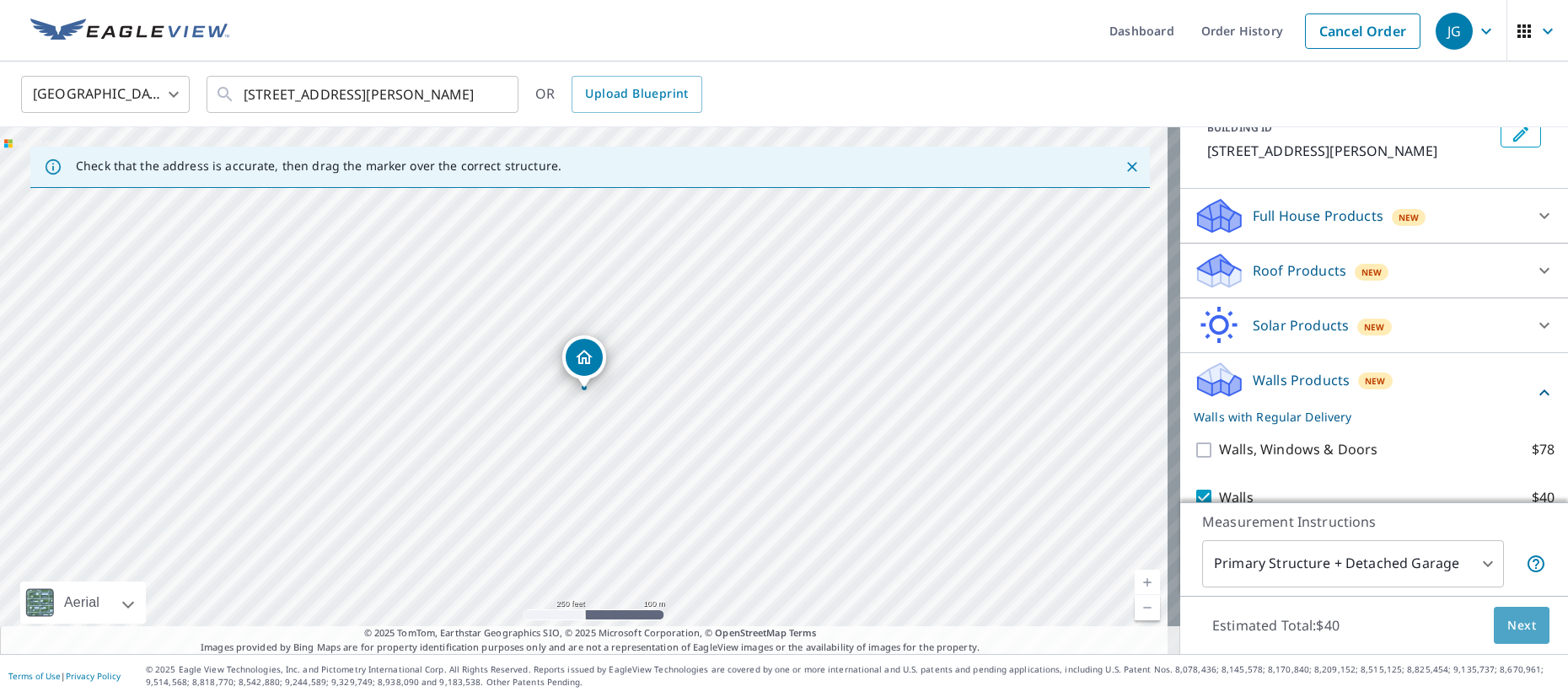
click at [1511, 619] on span "Next" at bounding box center [1521, 626] width 29 height 21
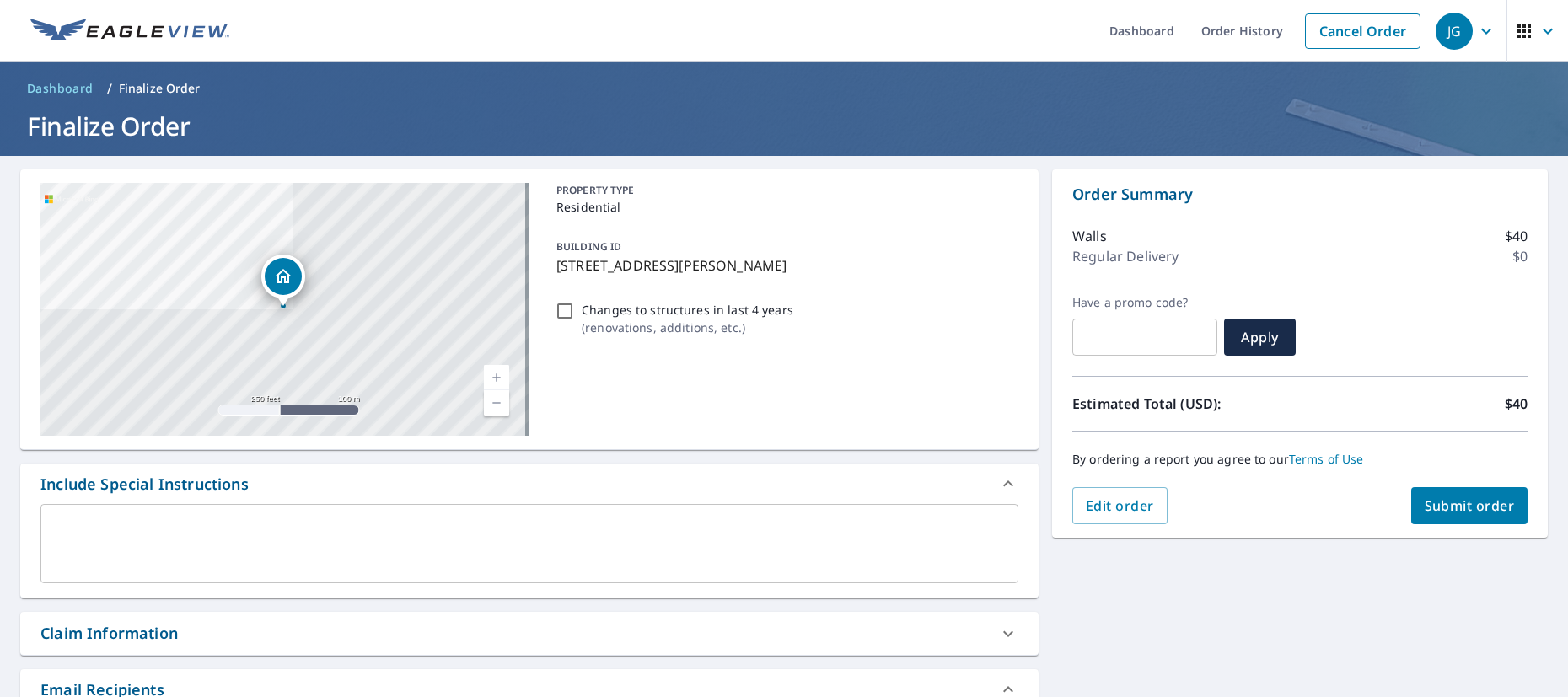
click at [1441, 506] on span "Submit order" at bounding box center [1470, 506] width 90 height 19
